Goal: Find contact information: Find contact information

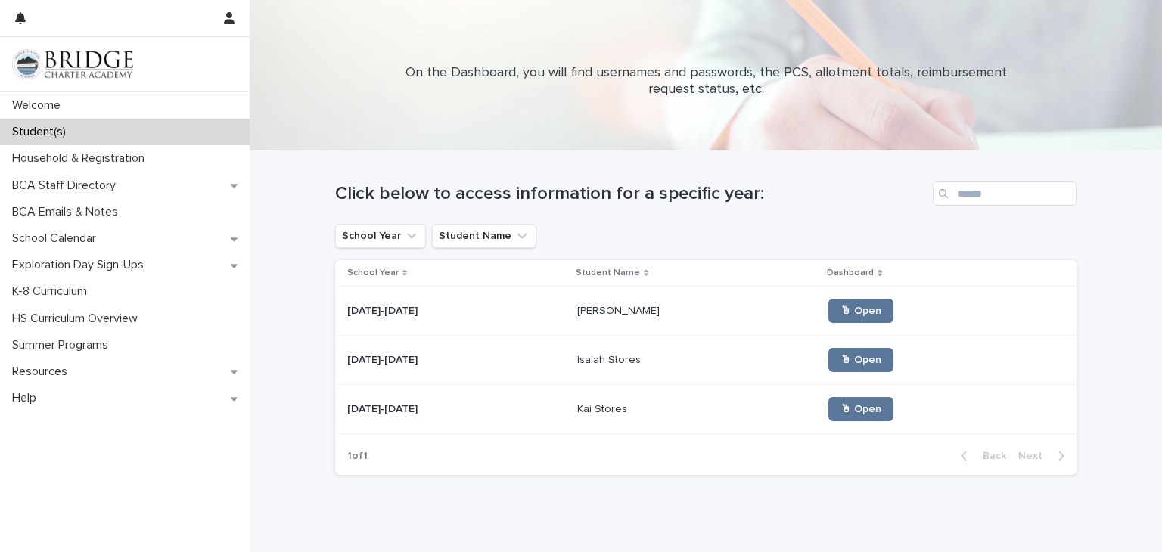
click at [579, 363] on p "Isaiah Stores" at bounding box center [610, 359] width 67 height 16
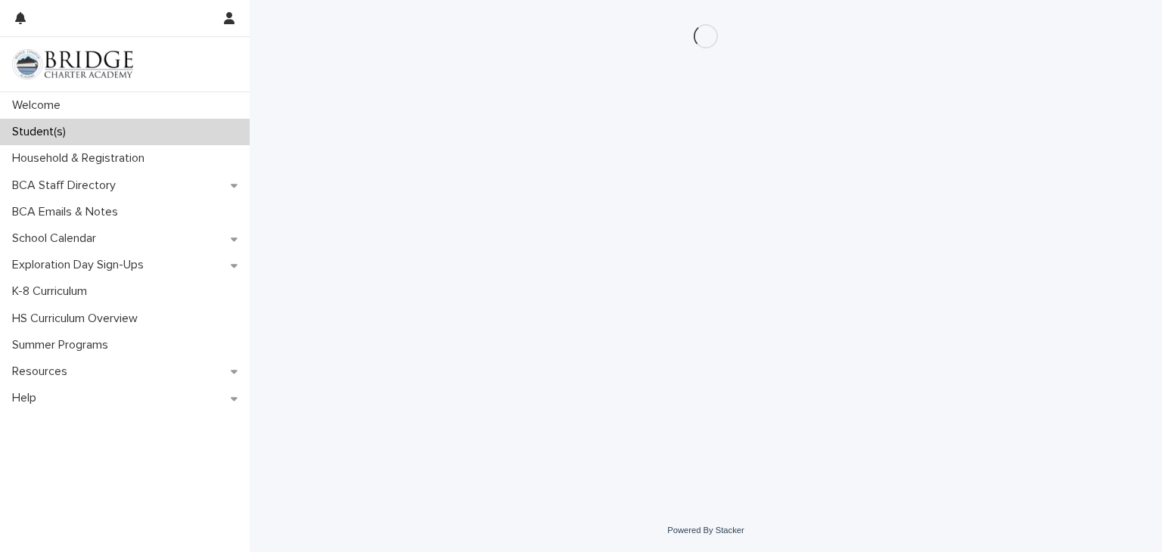
click at [579, 363] on div "Loading... Saving… Loading... Saving…" at bounding box center [706, 235] width 756 height 471
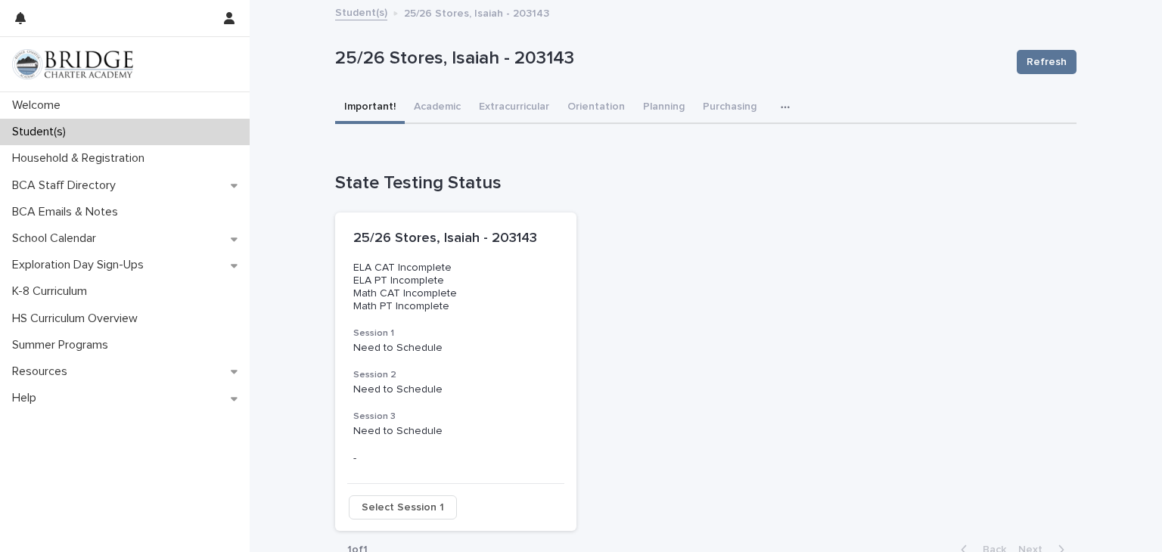
click at [781, 111] on icon "button" at bounding box center [785, 107] width 9 height 11
click at [732, 171] on button "General" at bounding box center [738, 169] width 100 height 23
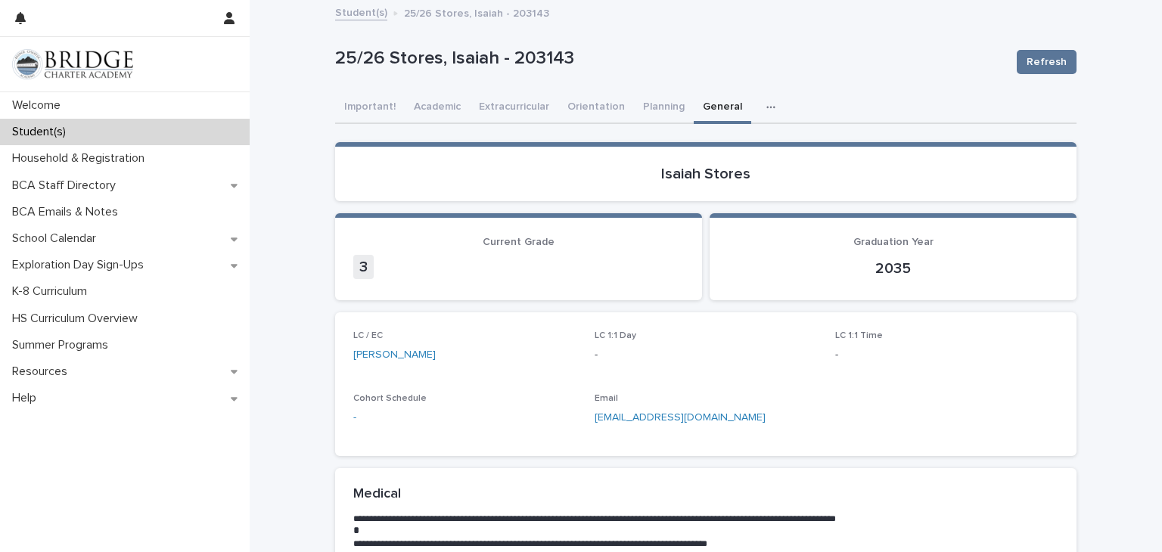
click at [932, 389] on div "LC / EC [PERSON_NAME] 1:1 Day - LC 1:1 Time - Cohort Schedule - Email [EMAIL_AD…" at bounding box center [705, 384] width 705 height 107
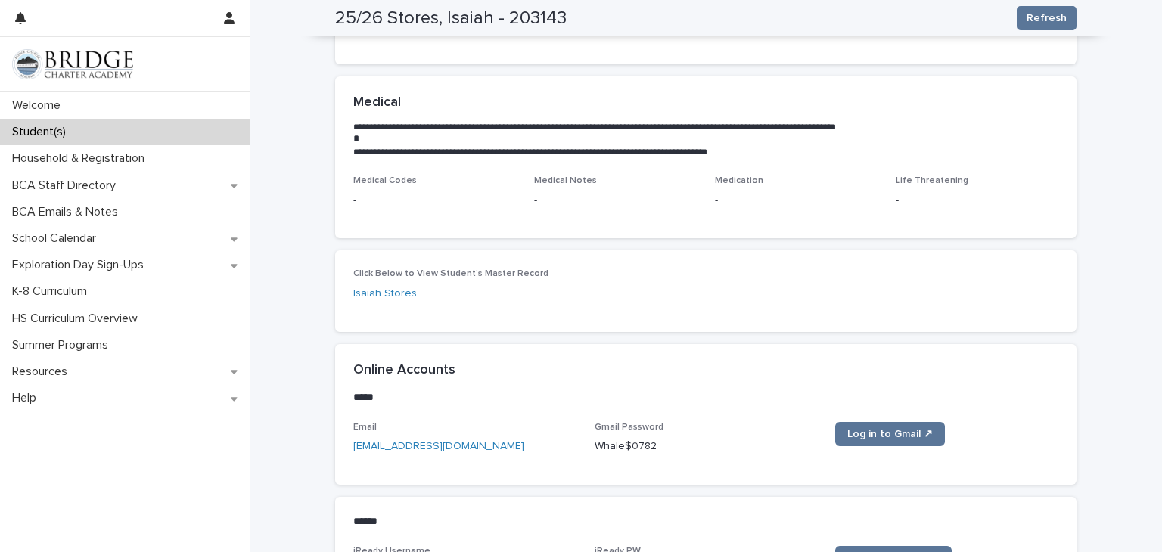
scroll to position [393, 0]
drag, startPoint x: 661, startPoint y: 445, endPoint x: 591, endPoint y: 458, distance: 71.5
click at [591, 458] on div "Email [EMAIL_ADDRESS][DOMAIN_NAME] Gmail Password [SECURITY_DATA] Log in to Gma…" at bounding box center [705, 443] width 705 height 45
copy p "Whale$0782"
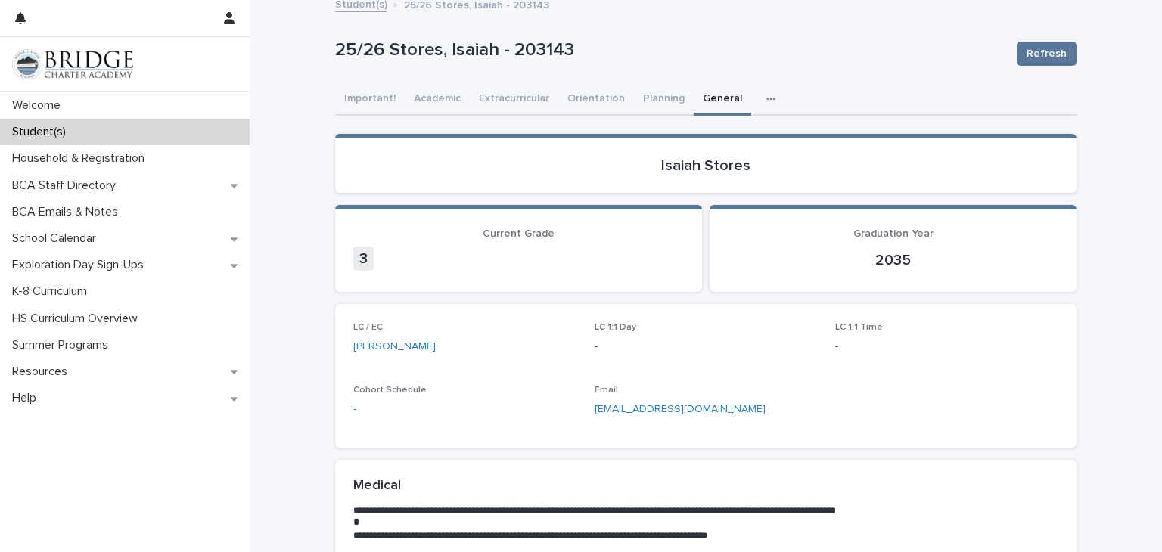
scroll to position [0, 0]
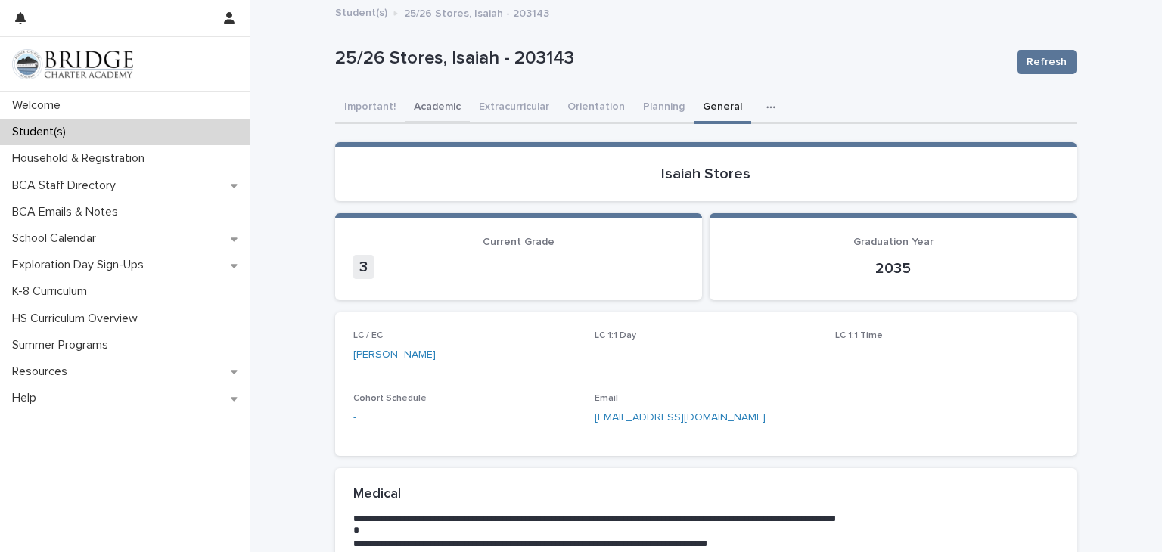
click at [445, 106] on button "Academic" at bounding box center [437, 108] width 65 height 32
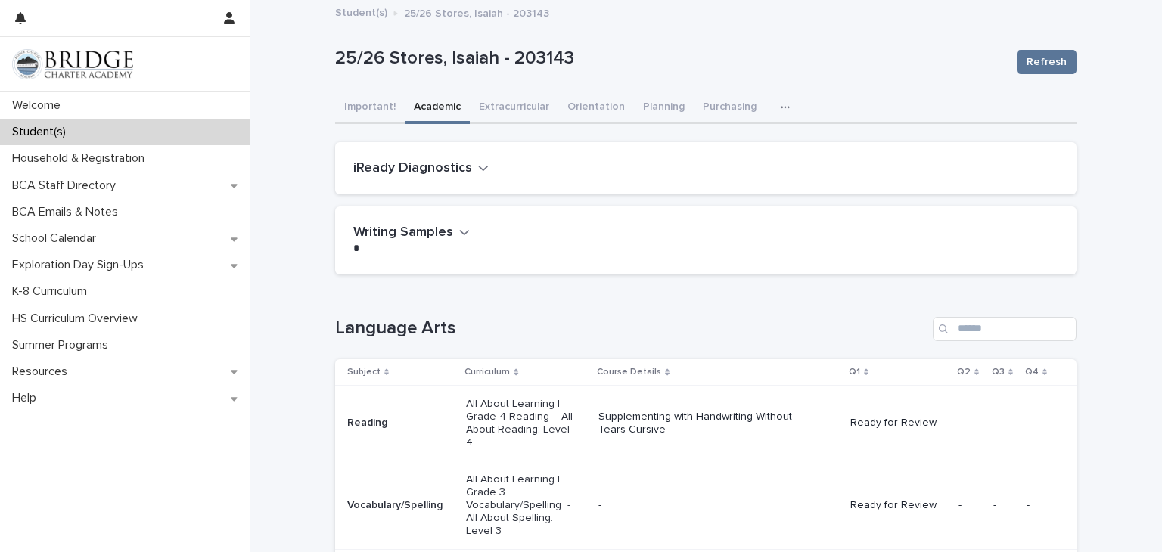
click at [737, 461] on td "-" at bounding box center [717, 505] width 251 height 89
click at [768, 329] on h1 "Language Arts" at bounding box center [631, 329] width 592 height 22
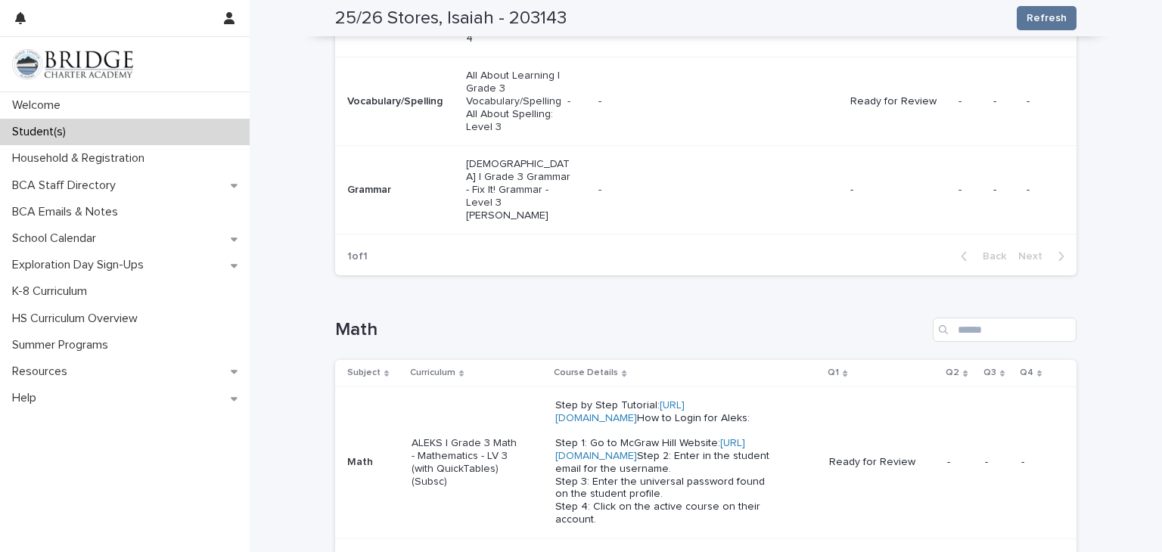
scroll to position [424, 0]
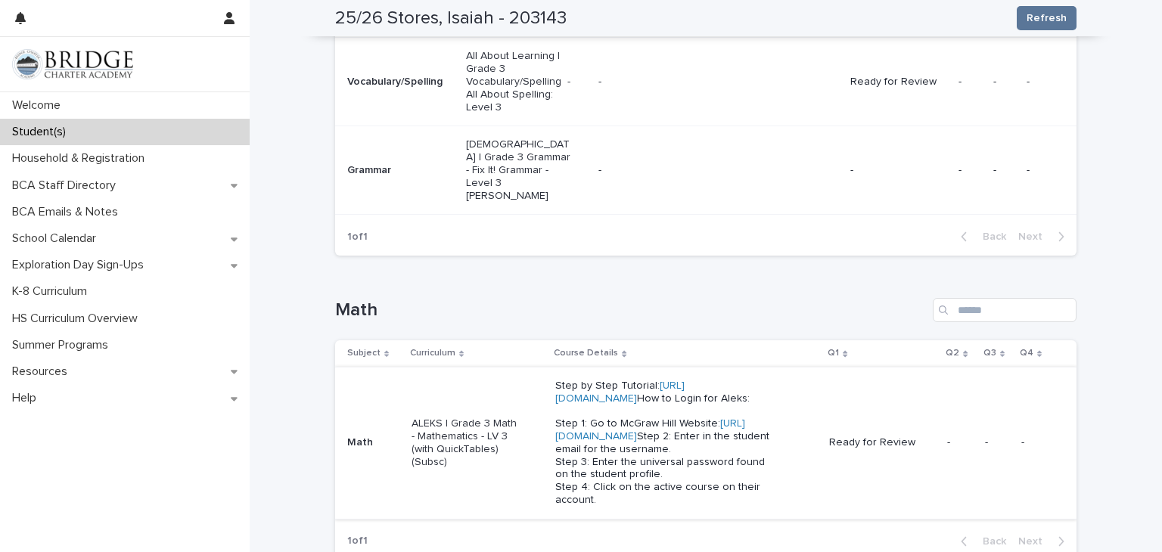
click at [615, 442] on link "[URL][DOMAIN_NAME]" at bounding box center [650, 429] width 190 height 23
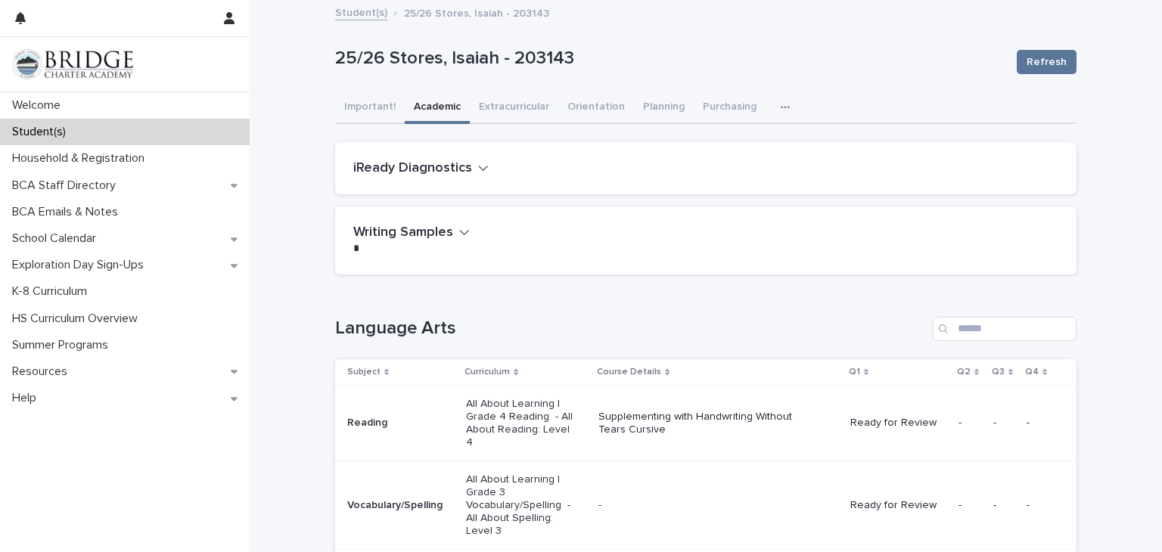
click at [647, 293] on div "Loading... Saving… Language Arts Subject Curriculum Course Details Q1 Q2 Q3 Q4 …" at bounding box center [705, 489] width 741 height 405
click at [781, 111] on icon "button" at bounding box center [785, 107] width 9 height 11
click at [738, 166] on button "General" at bounding box center [738, 169] width 100 height 23
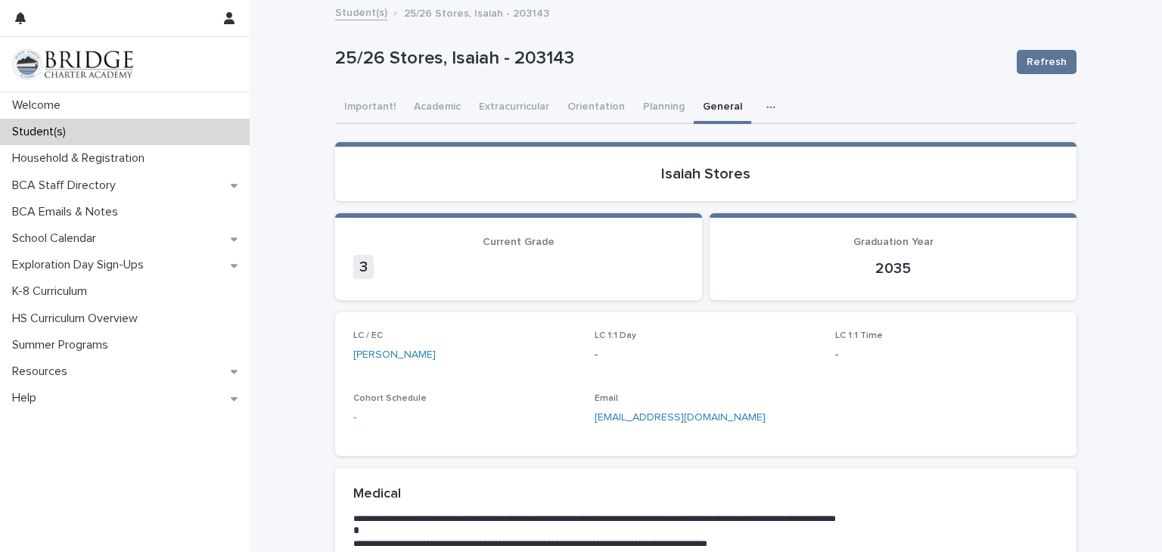
click at [933, 445] on div "LC / EC [PERSON_NAME] 1:1 Day - LC 1:1 Time - Cohort Schedule - Email [EMAIL_AD…" at bounding box center [705, 384] width 741 height 144
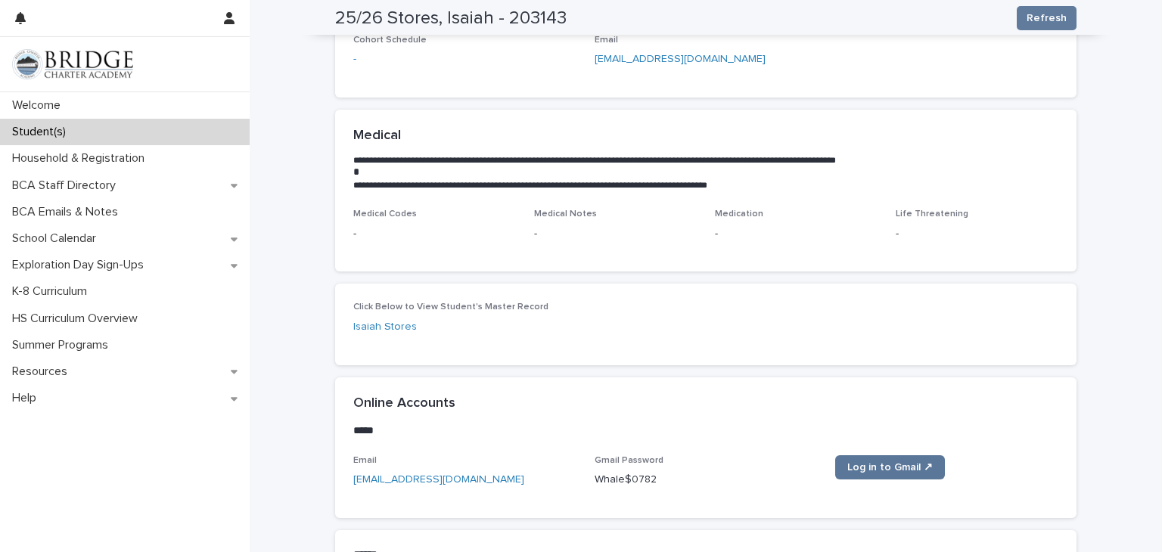
scroll to position [424, 0]
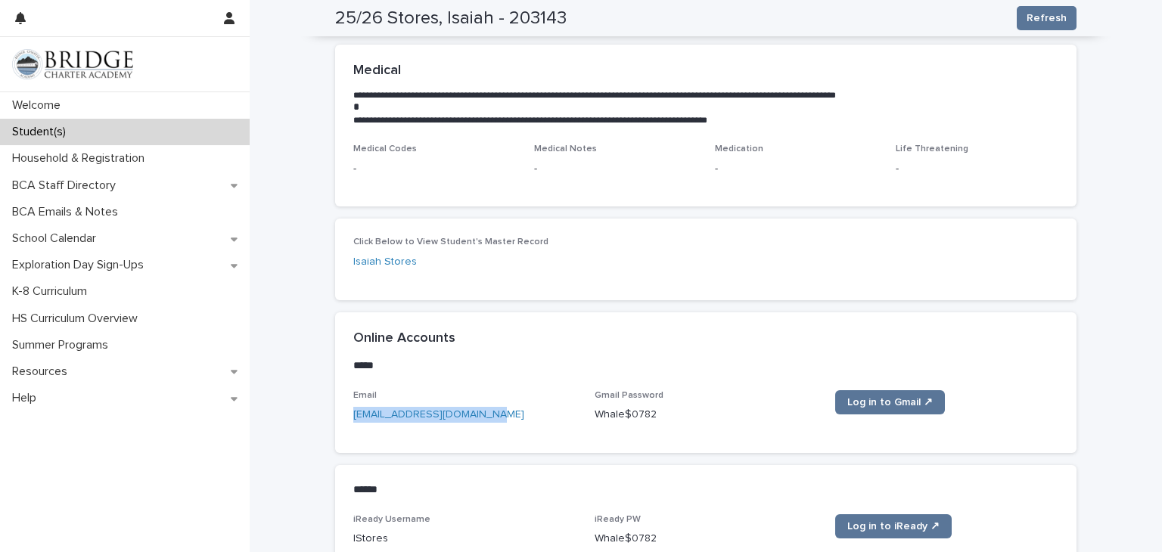
drag, startPoint x: 480, startPoint y: 414, endPoint x: 339, endPoint y: 421, distance: 141.7
click at [339, 421] on div "Email [EMAIL_ADDRESS][DOMAIN_NAME] Gmail Password [SECURITY_DATA] Log in to Gma…" at bounding box center [705, 421] width 741 height 63
copy link "[EMAIL_ADDRESS][DOMAIN_NAME]"
